Goal: Task Accomplishment & Management: Manage account settings

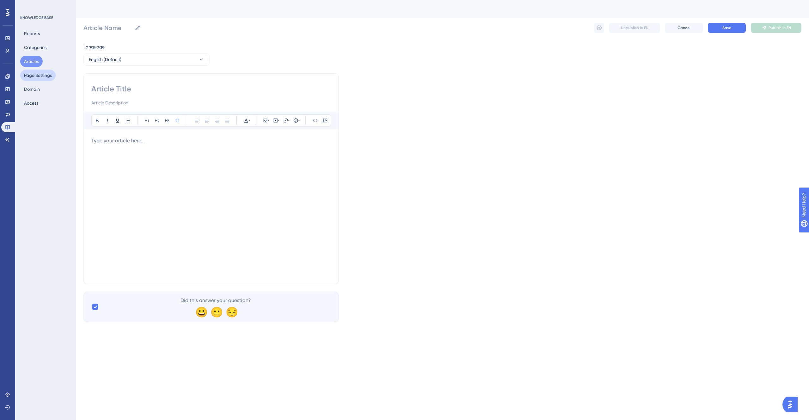
click at [38, 76] on button "Page Settings" at bounding box center [37, 75] width 35 height 11
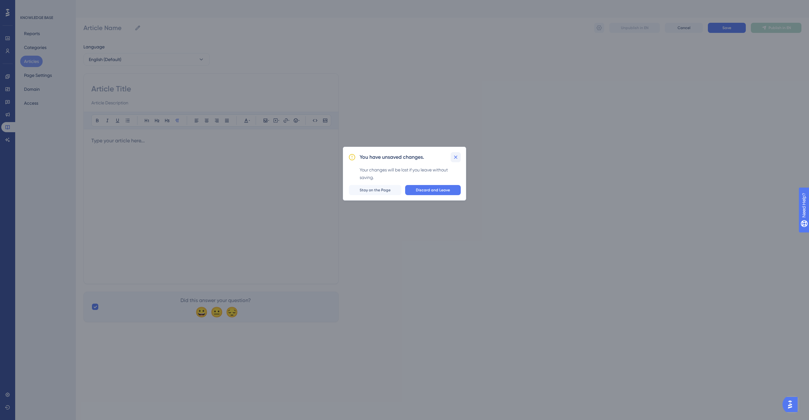
click at [455, 155] on icon at bounding box center [456, 157] width 6 height 6
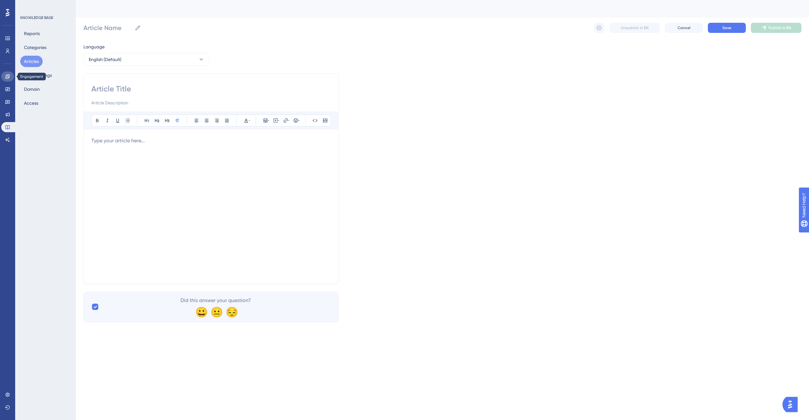
click at [8, 77] on icon at bounding box center [7, 76] width 5 height 5
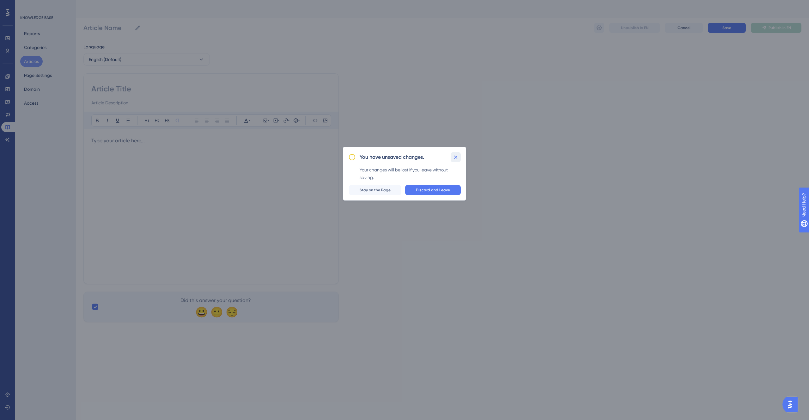
click at [455, 156] on icon at bounding box center [456, 157] width 6 height 6
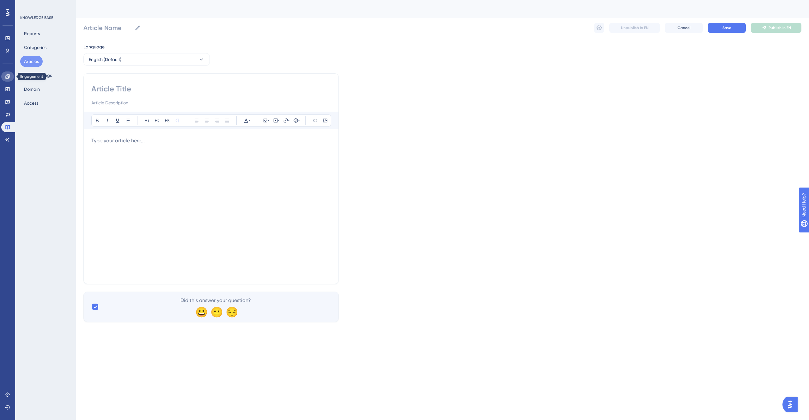
click at [6, 76] on icon at bounding box center [7, 76] width 5 height 5
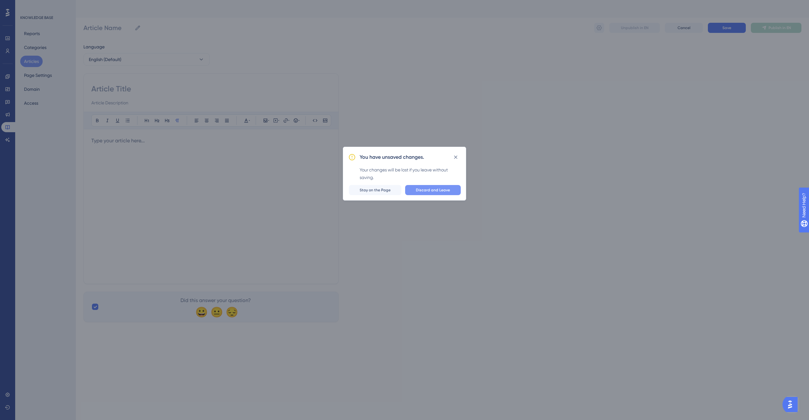
click at [447, 188] on span "Discard and Leave" at bounding box center [433, 189] width 34 height 5
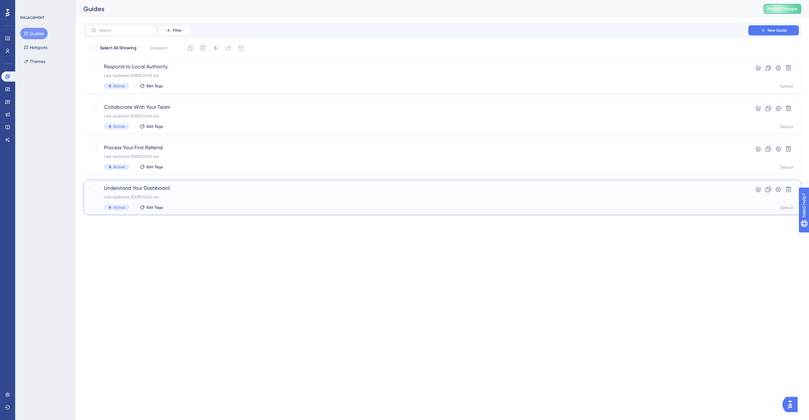
click at [153, 188] on span "Understand Your Dashboard" at bounding box center [417, 188] width 626 height 8
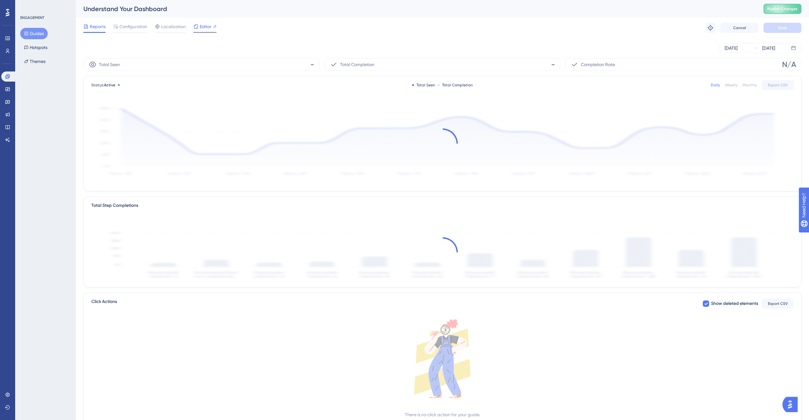
click at [212, 23] on div "Editor" at bounding box center [204, 27] width 23 height 8
click at [8, 89] on icon at bounding box center [7, 89] width 4 height 4
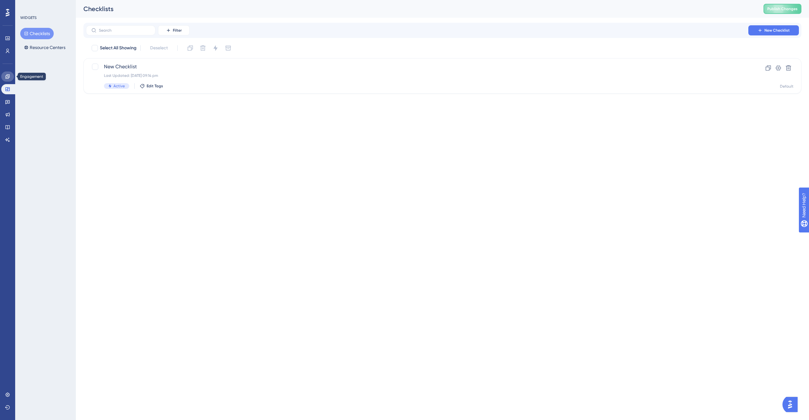
click at [7, 76] on icon at bounding box center [7, 76] width 5 height 5
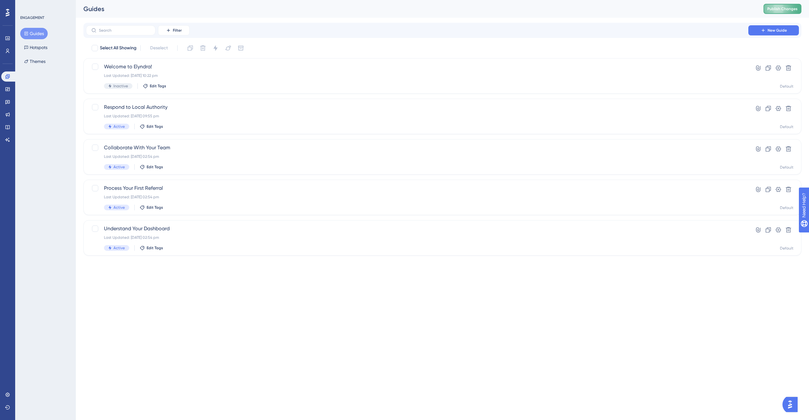
click at [779, 10] on span "Publish Changes" at bounding box center [782, 8] width 30 height 5
click at [43, 48] on button "Hotspots" at bounding box center [35, 47] width 31 height 11
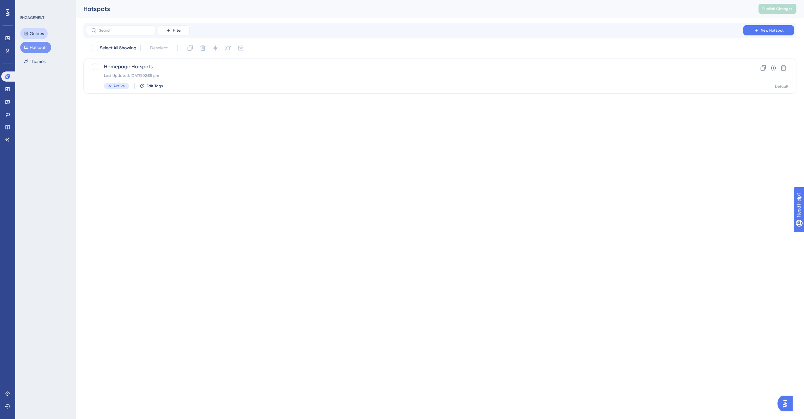
click at [37, 37] on button "Guides" at bounding box center [33, 33] width 27 height 11
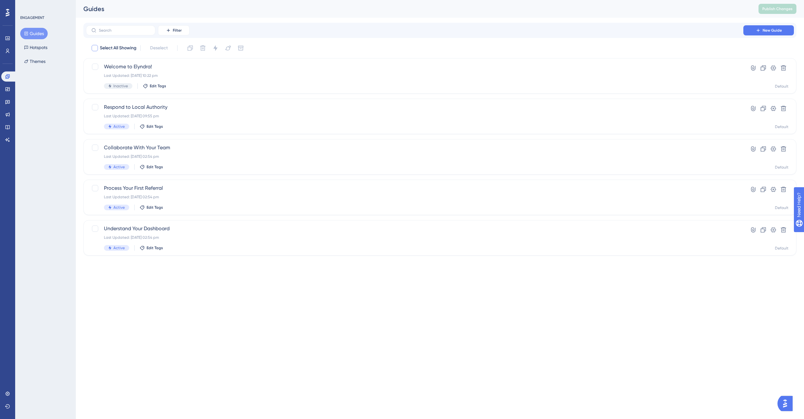
click at [125, 47] on span "Select All Showing" at bounding box center [118, 48] width 37 height 8
checkbox input "true"
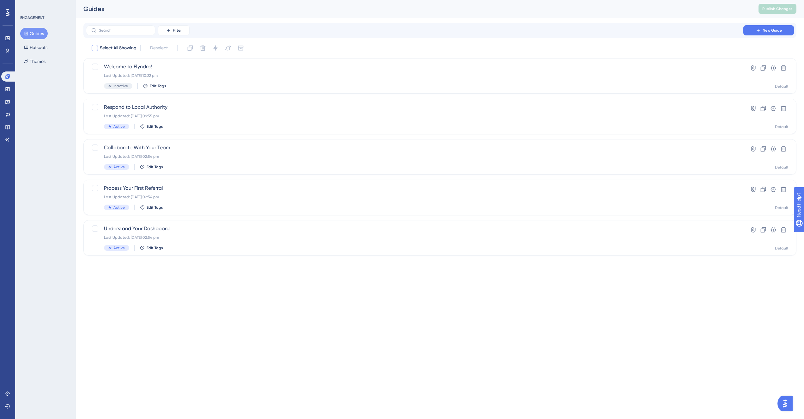
checkbox input "true"
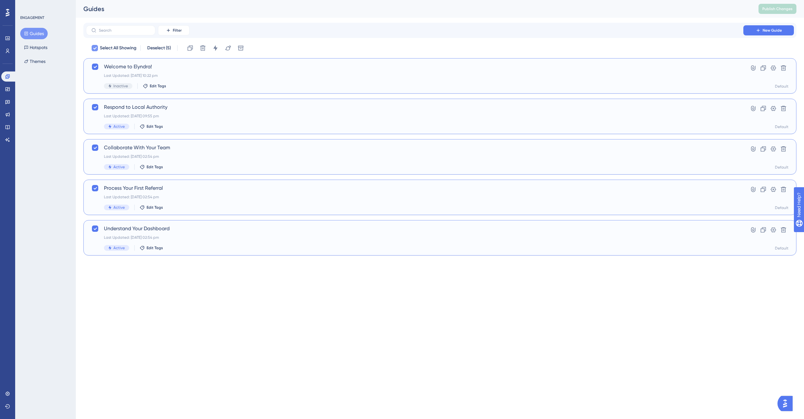
click at [125, 47] on span "Select All Showing" at bounding box center [118, 48] width 37 height 8
checkbox input "false"
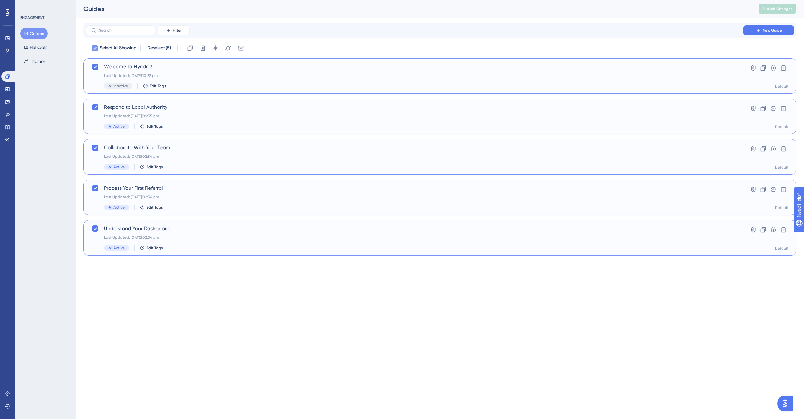
checkbox input "false"
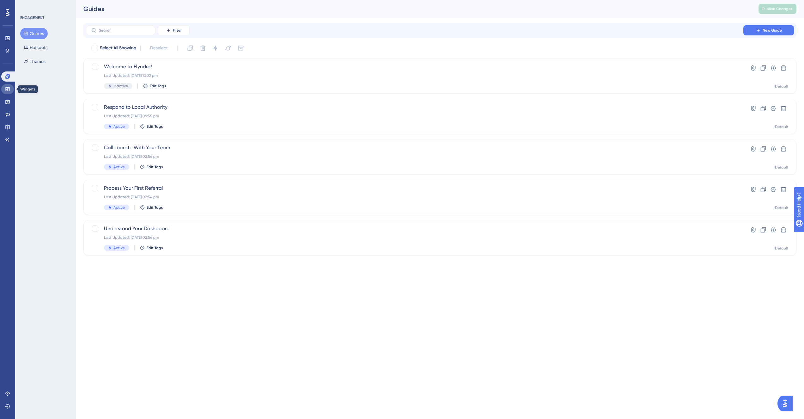
click at [5, 89] on icon at bounding box center [7, 89] width 4 height 4
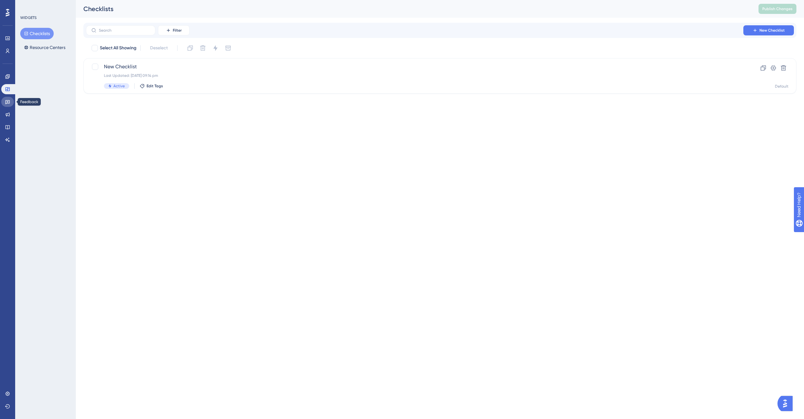
click at [8, 101] on icon at bounding box center [7, 102] width 4 height 4
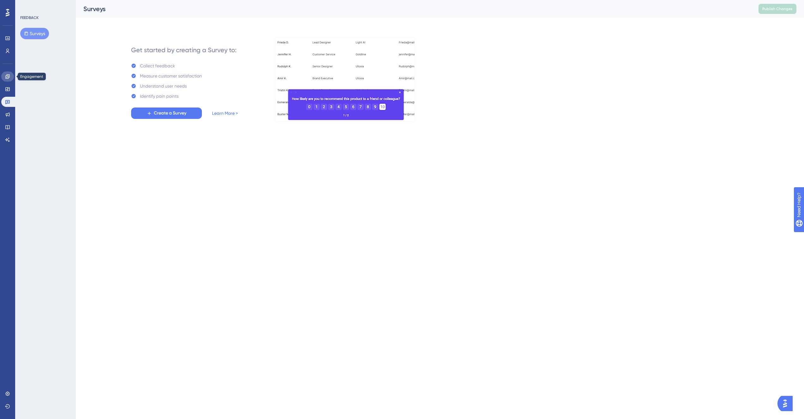
click at [10, 76] on icon at bounding box center [7, 76] width 5 height 5
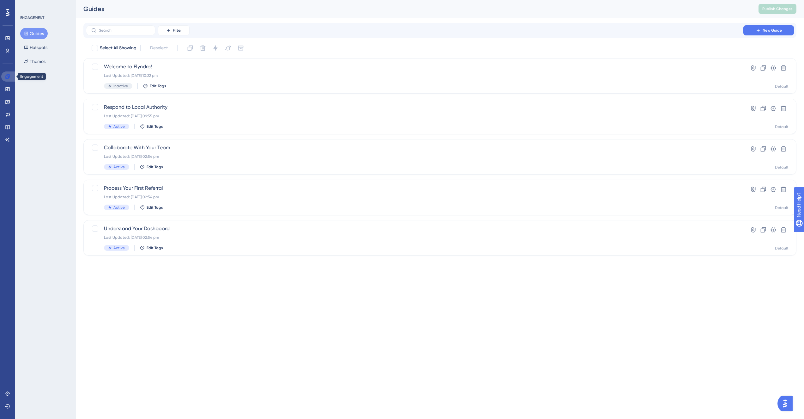
click at [6, 79] on link at bounding box center [8, 76] width 15 height 10
click at [5, 40] on link at bounding box center [7, 38] width 13 height 10
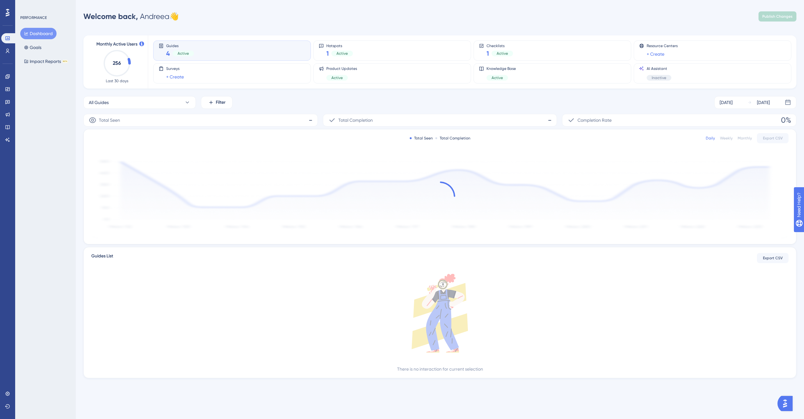
click at [187, 51] on span "Active" at bounding box center [183, 53] width 11 height 5
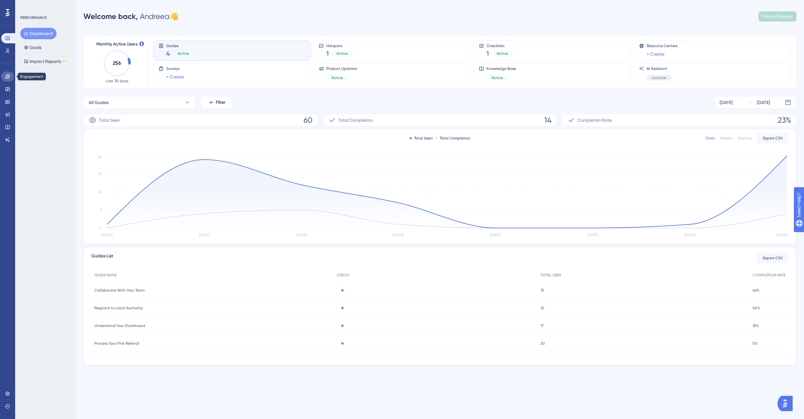
click at [6, 79] on icon at bounding box center [7, 76] width 5 height 5
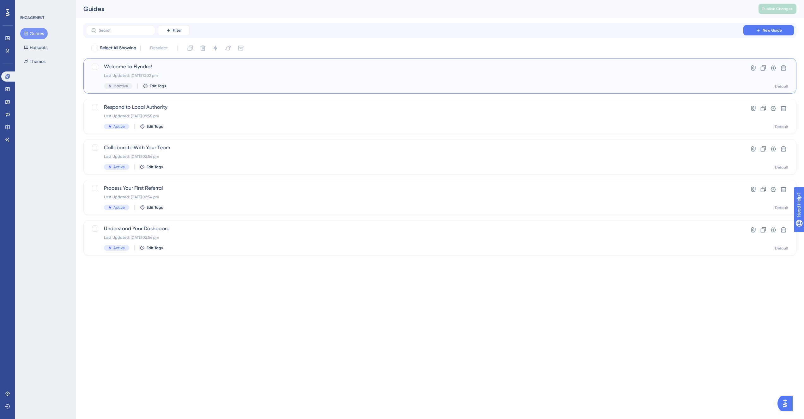
click at [120, 86] on span "Inactive" at bounding box center [120, 85] width 15 height 5
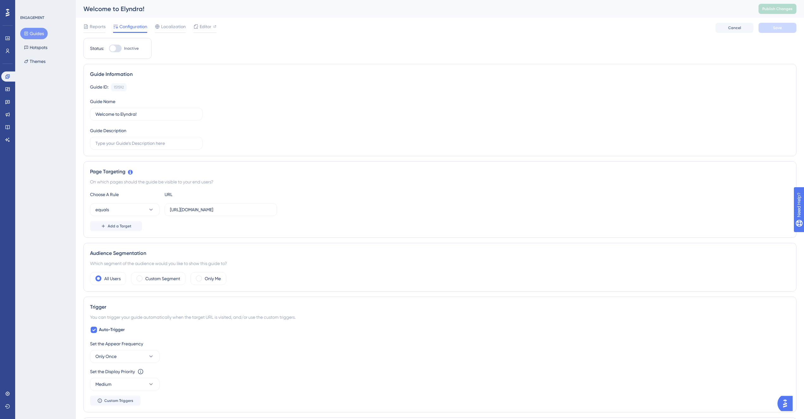
click at [120, 48] on div at bounding box center [115, 49] width 13 height 8
click at [109, 48] on input "Inactive" at bounding box center [109, 48] width 0 height 0
click at [773, 23] on button "Save" at bounding box center [778, 28] width 38 height 10
click at [775, 6] on button "Publish Changes" at bounding box center [778, 9] width 38 height 10
click at [199, 27] on div "Editor" at bounding box center [204, 27] width 23 height 8
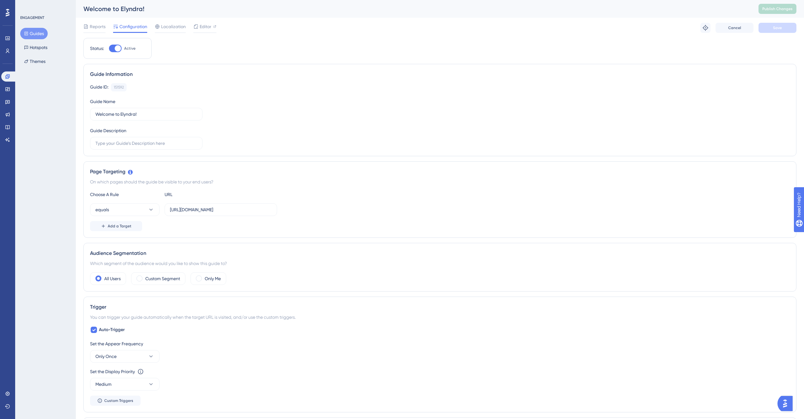
click at [116, 50] on div at bounding box center [118, 48] width 6 height 6
click at [109, 49] on input "Active" at bounding box center [109, 48] width 0 height 0
checkbox input "false"
click at [36, 34] on button "Guides" at bounding box center [33, 33] width 27 height 11
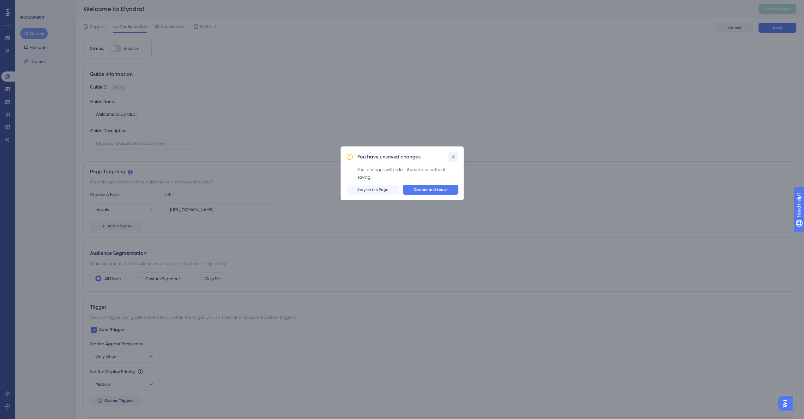
click at [454, 156] on icon at bounding box center [453, 157] width 6 height 6
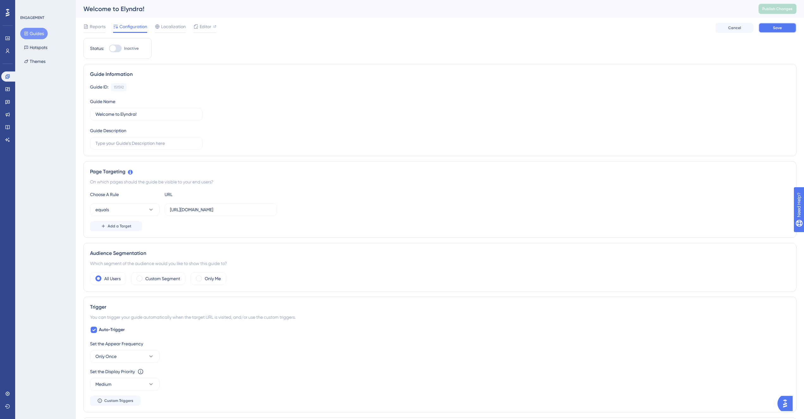
click at [777, 25] on button "Save" at bounding box center [778, 28] width 38 height 10
click at [30, 52] on button "Hotspots" at bounding box center [35, 47] width 31 height 11
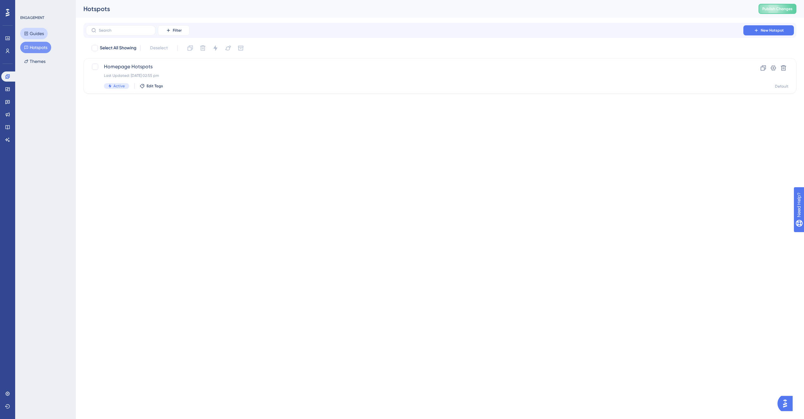
click at [43, 38] on button "Guides" at bounding box center [33, 33] width 27 height 11
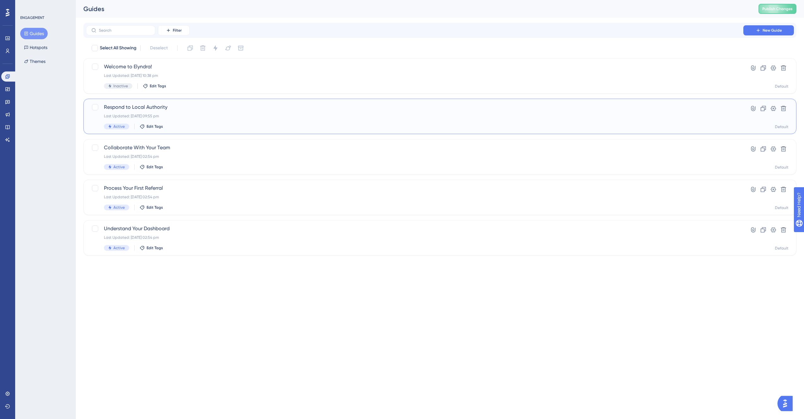
click at [115, 126] on span "Active" at bounding box center [118, 126] width 11 height 5
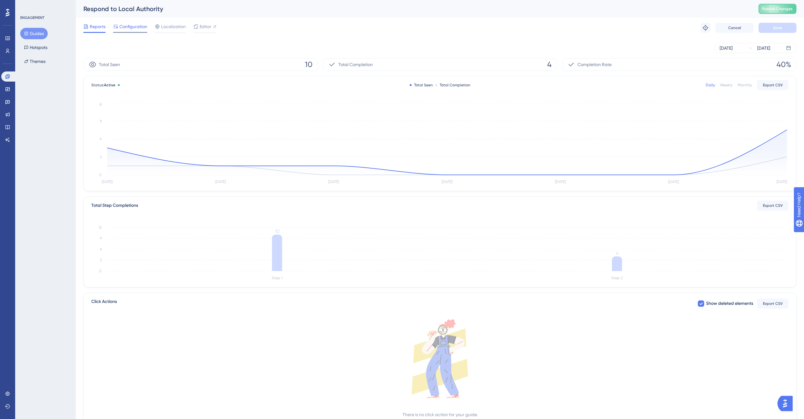
click at [132, 27] on span "Configuration" at bounding box center [133, 27] width 28 height 8
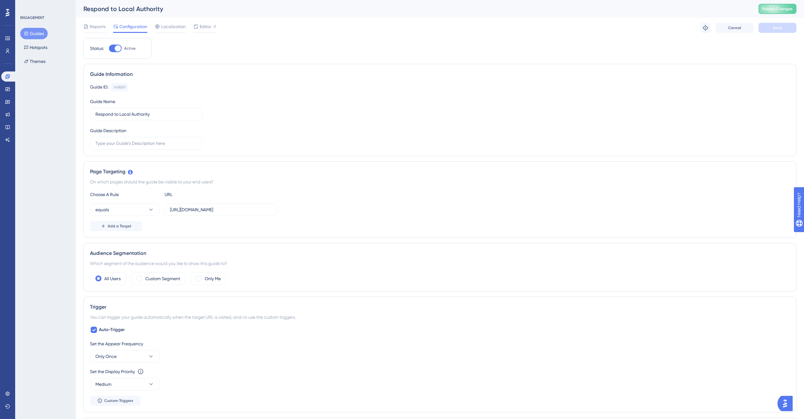
click at [113, 50] on div at bounding box center [115, 49] width 13 height 8
click at [109, 49] on input "Active" at bounding box center [109, 48] width 0 height 0
checkbox input "false"
click at [32, 35] on button "Guides" at bounding box center [33, 33] width 27 height 11
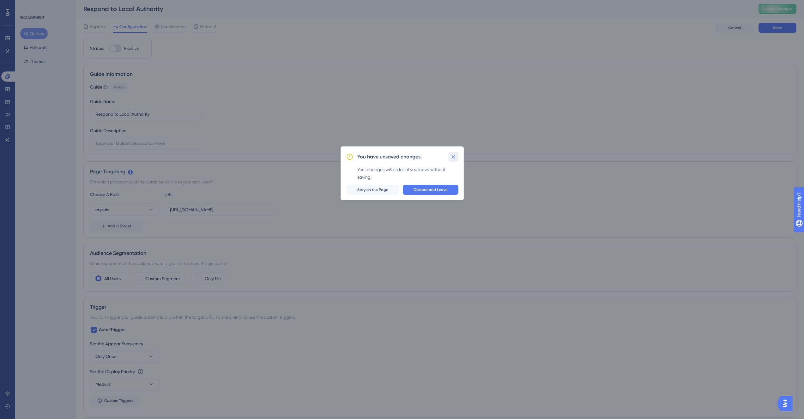
click at [453, 157] on icon at bounding box center [453, 157] width 6 height 6
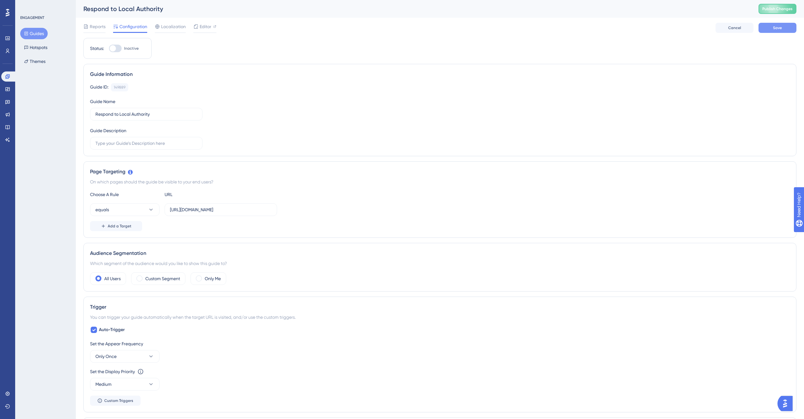
click at [770, 29] on button "Save" at bounding box center [778, 28] width 38 height 10
click at [33, 37] on button "Guides" at bounding box center [33, 33] width 27 height 11
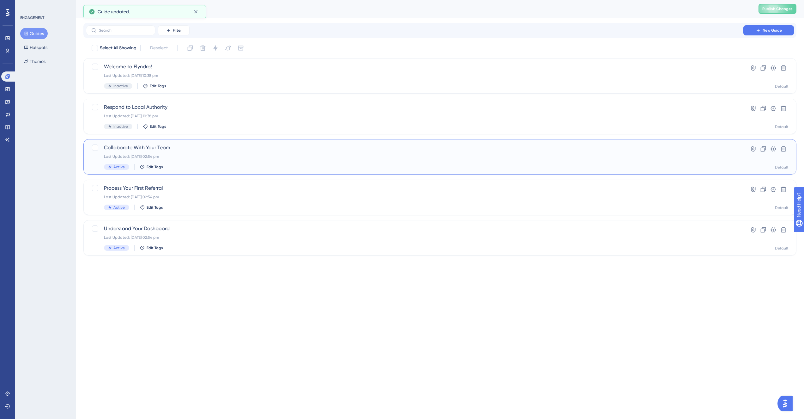
click at [116, 167] on span "Active" at bounding box center [118, 166] width 11 height 5
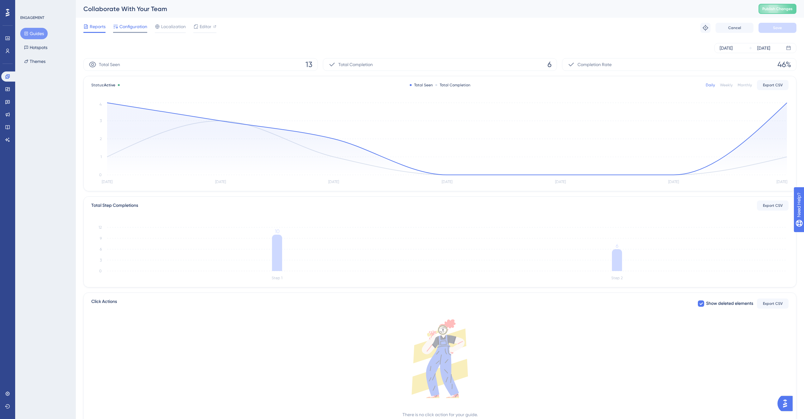
click at [125, 29] on span "Configuration" at bounding box center [133, 27] width 28 height 8
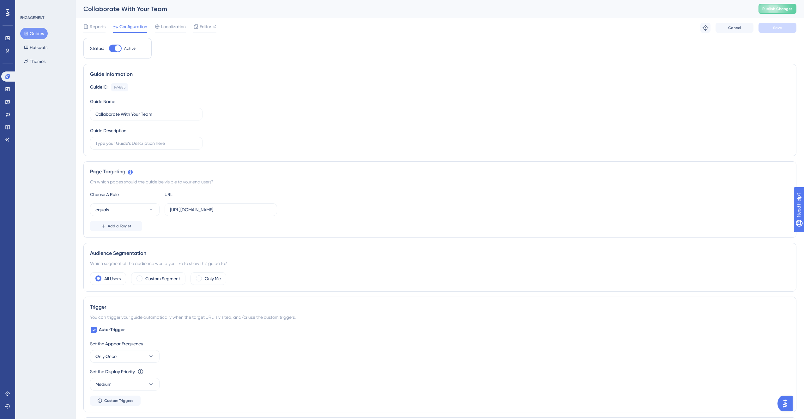
click at [115, 50] on div at bounding box center [118, 48] width 6 height 6
click at [109, 49] on input "Active" at bounding box center [109, 48] width 0 height 0
checkbox input "false"
click at [788, 24] on button "Save" at bounding box center [778, 28] width 38 height 10
click at [102, 30] on div "Reports" at bounding box center [94, 28] width 22 height 10
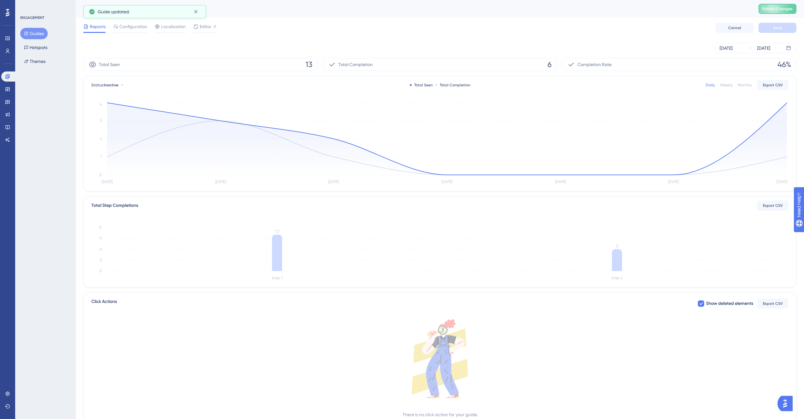
click at [35, 34] on button "Guides" at bounding box center [33, 33] width 27 height 11
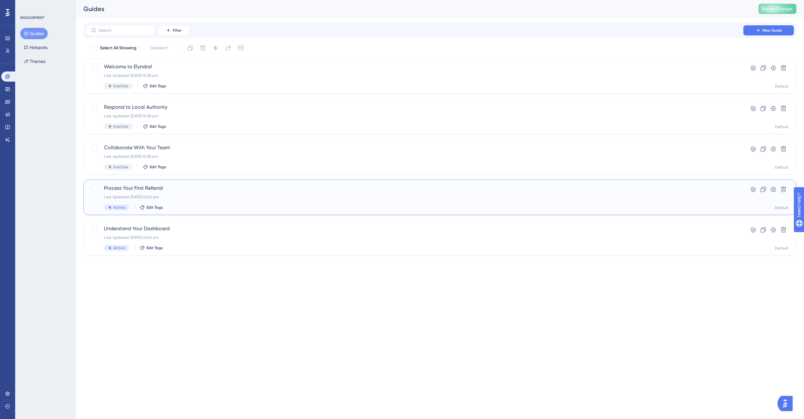
click at [117, 204] on div "Process Your First Referral Last Updated: [DATE] 02:54 pm Active Edit Tags" at bounding box center [415, 197] width 622 height 26
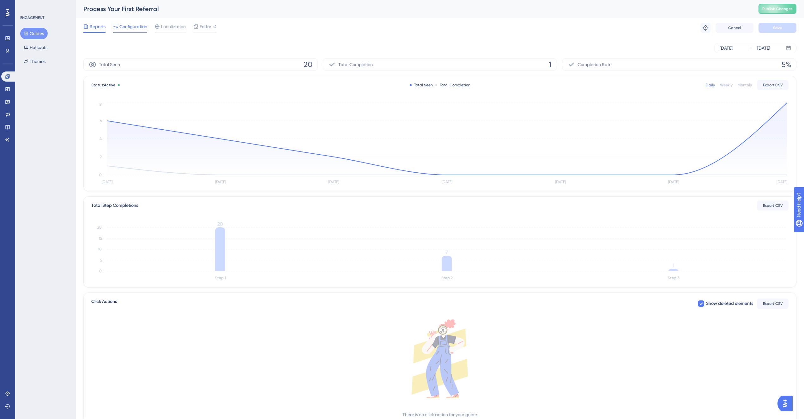
click at [138, 27] on span "Configuration" at bounding box center [133, 27] width 28 height 8
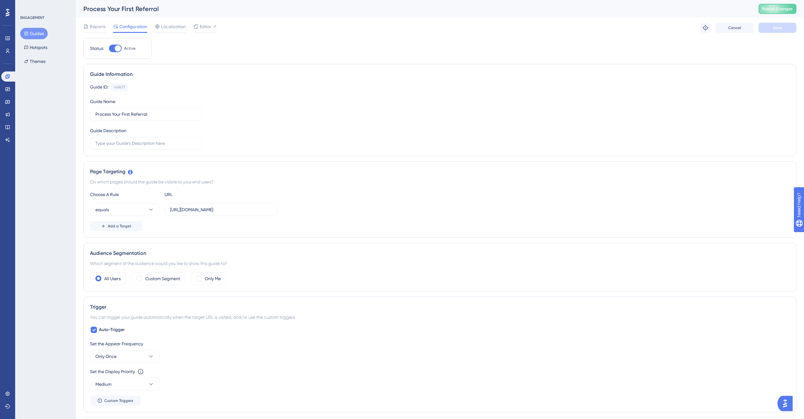
click at [113, 48] on div at bounding box center [115, 49] width 13 height 8
click at [109, 48] on input "Active" at bounding box center [109, 48] width 0 height 0
checkbox input "false"
click at [774, 30] on button "Save" at bounding box center [778, 28] width 38 height 10
click at [35, 36] on button "Guides" at bounding box center [33, 33] width 27 height 11
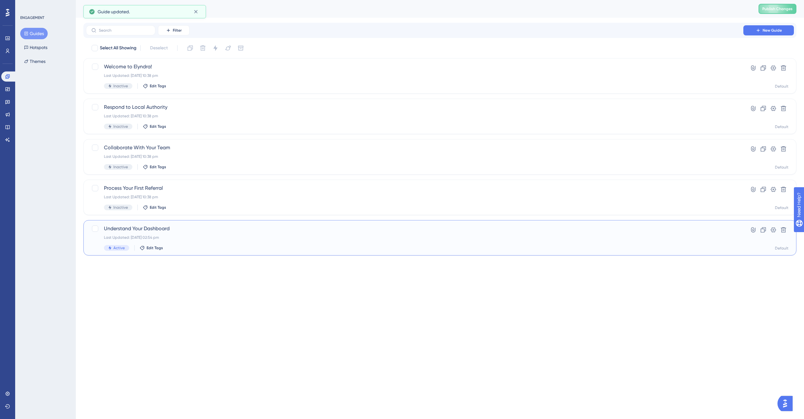
click at [114, 248] on span "Active" at bounding box center [118, 247] width 11 height 5
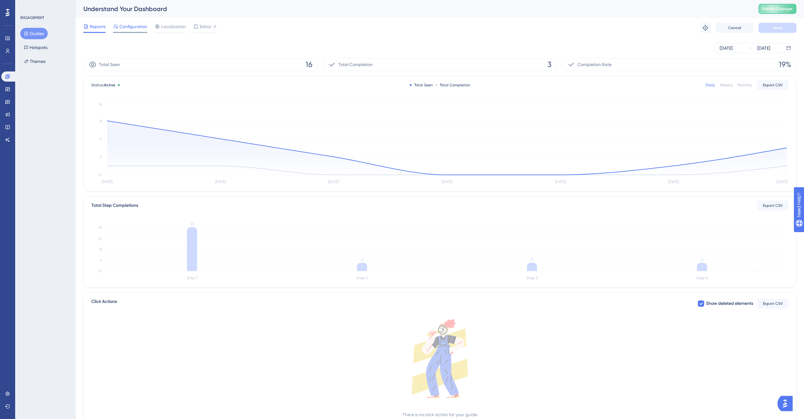
click at [128, 33] on div at bounding box center [130, 32] width 34 height 1
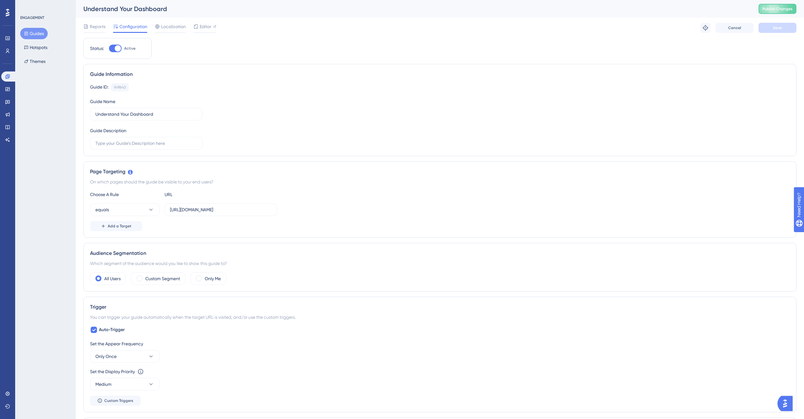
click at [115, 52] on div at bounding box center [115, 49] width 13 height 8
click at [109, 49] on input "Active" at bounding box center [109, 48] width 0 height 0
checkbox input "false"
click at [201, 52] on div "Status: Inactive Guide Information Guide ID: 149840 Copy Guide Name Understand …" at bounding box center [439, 344] width 713 height 612
click at [36, 61] on button "Themes" at bounding box center [34, 61] width 29 height 11
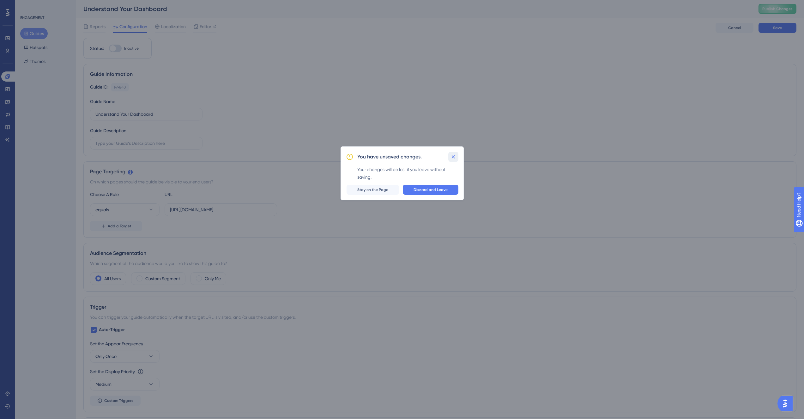
click at [455, 156] on icon at bounding box center [453, 157] width 6 height 6
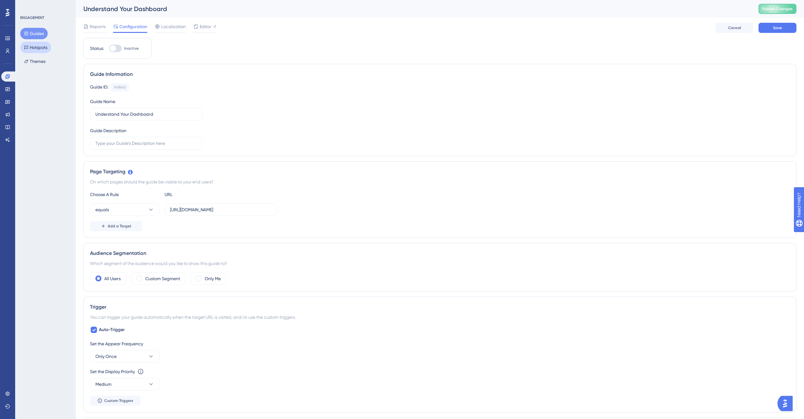
click at [33, 46] on button "Hotspots" at bounding box center [35, 47] width 31 height 11
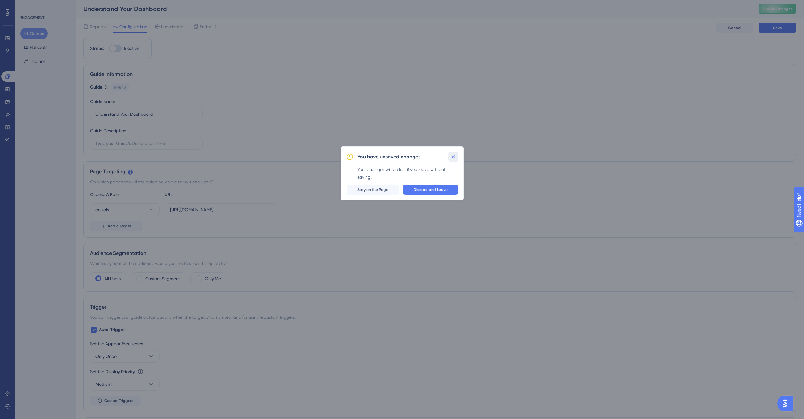
click at [456, 159] on icon at bounding box center [453, 157] width 6 height 6
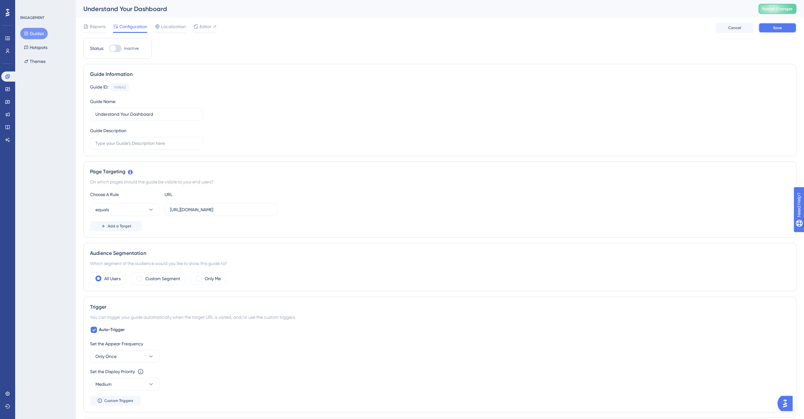
click at [778, 29] on span "Save" at bounding box center [777, 27] width 9 height 5
click at [36, 33] on button "Guides" at bounding box center [33, 33] width 27 height 11
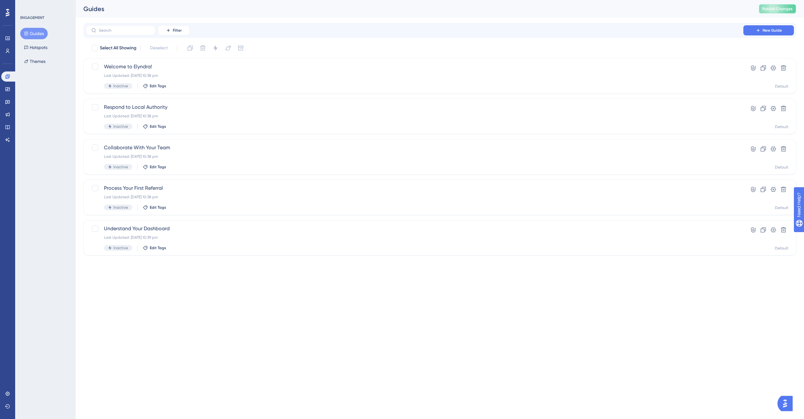
click at [779, 10] on span "Publish Changes" at bounding box center [778, 8] width 30 height 5
click at [678, 57] on div "Select All Showing Deselect Welcome to Elyndra! Last Updated: [DATE] 10:38 pm I…" at bounding box center [439, 149] width 713 height 212
